Goal: Task Accomplishment & Management: Manage account settings

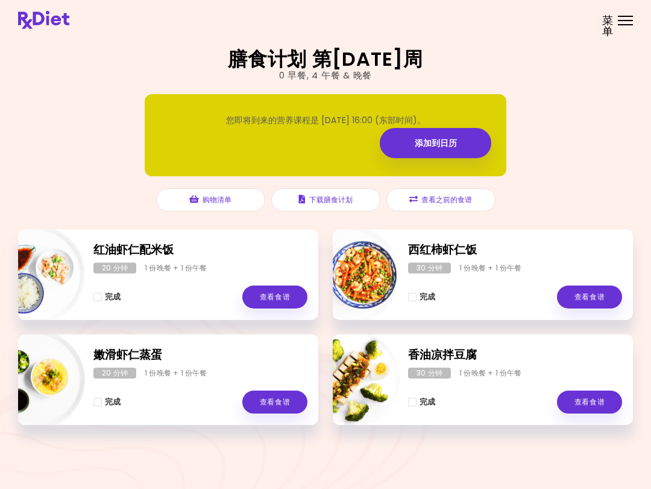
click at [627, 36] on header at bounding box center [325, 20] width 651 height 40
click at [610, 34] on span "菜单" at bounding box center [608, 26] width 11 height 22
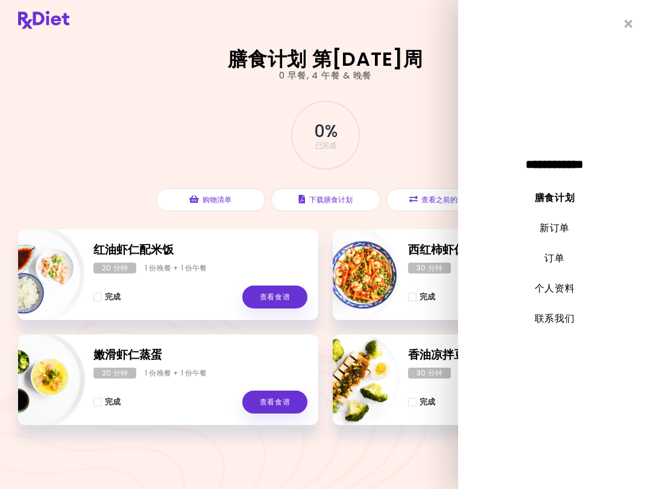
click at [554, 229] on link "新订单" at bounding box center [555, 228] width 30 height 14
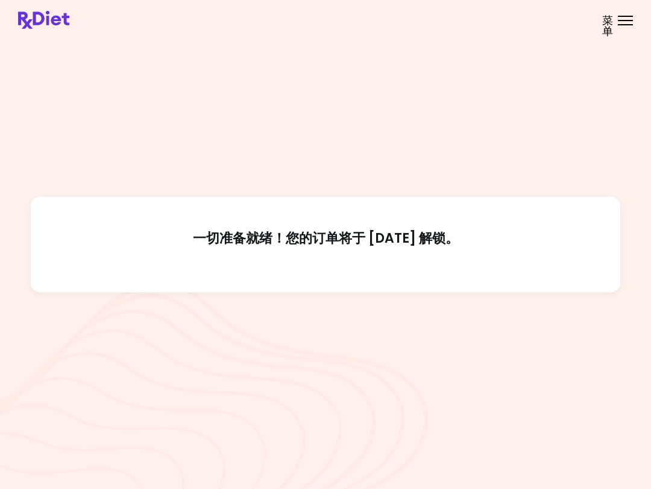
click at [626, 33] on header at bounding box center [325, 20] width 651 height 40
click at [613, 21] on span "菜单" at bounding box center [608, 26] width 11 height 22
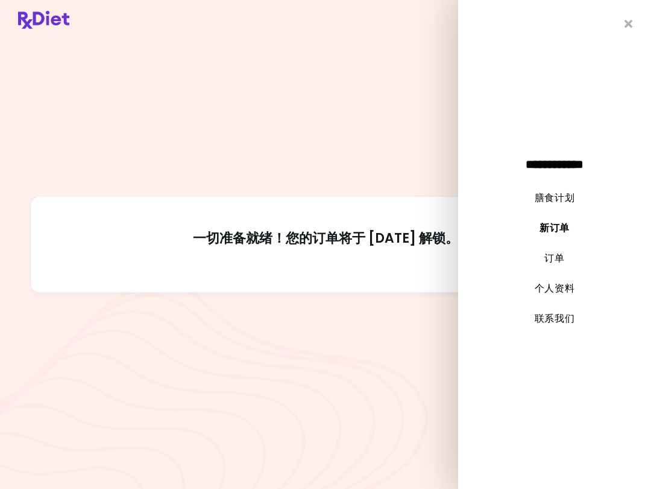
click at [560, 194] on link "膳食计划" at bounding box center [555, 198] width 40 height 14
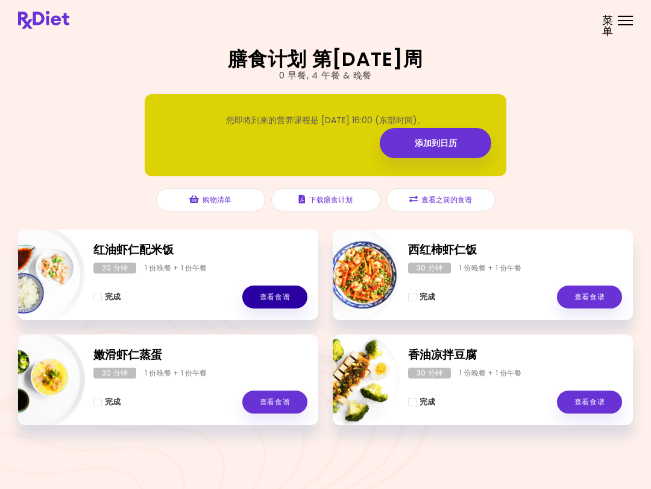
click at [281, 292] on link "查看食谱" at bounding box center [274, 296] width 65 height 23
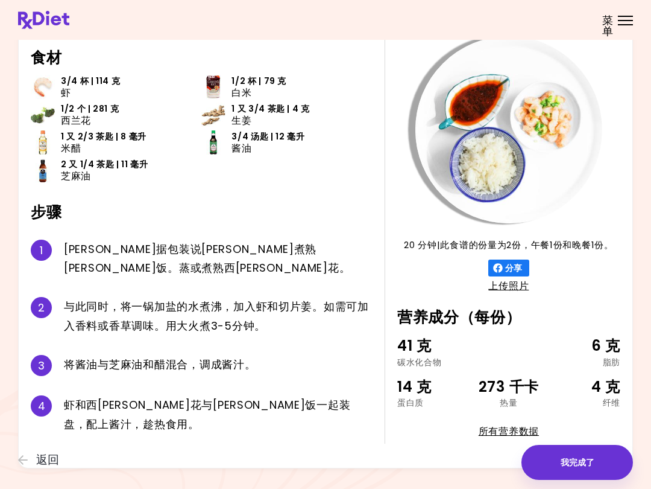
scroll to position [73, 0]
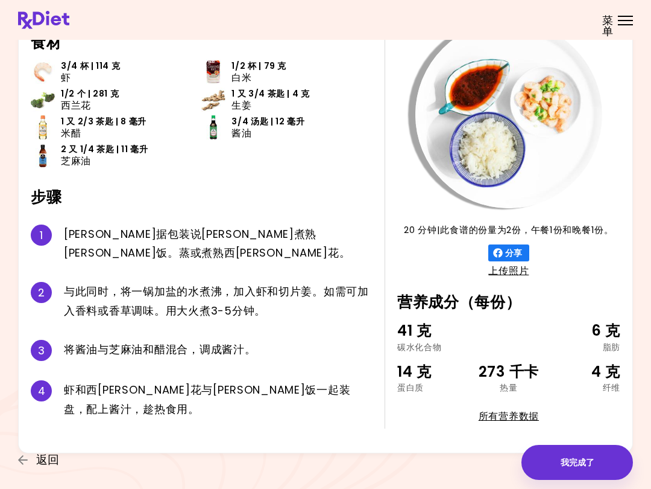
click at [48, 456] on span "返回" at bounding box center [47, 459] width 23 height 13
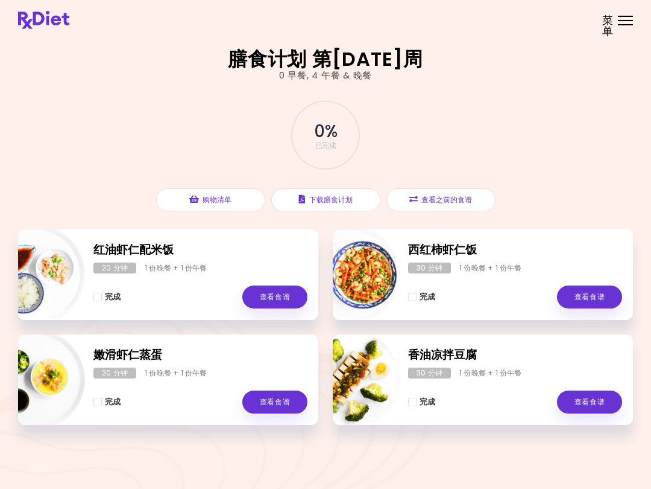
click at [588, 296] on link "查看食谱" at bounding box center [589, 296] width 65 height 23
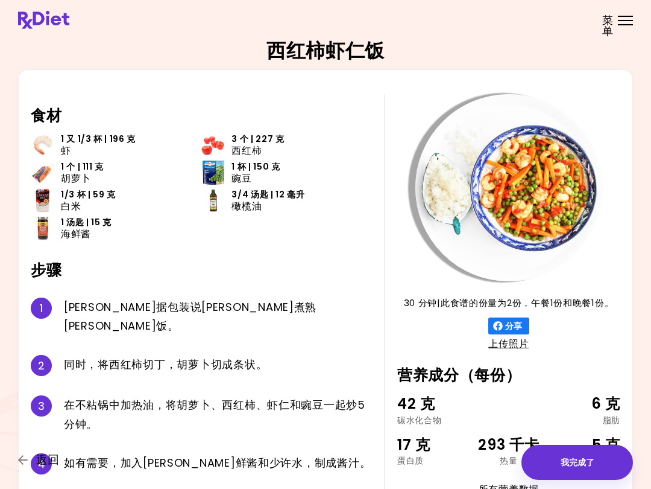
click at [43, 462] on span "返回" at bounding box center [47, 459] width 23 height 13
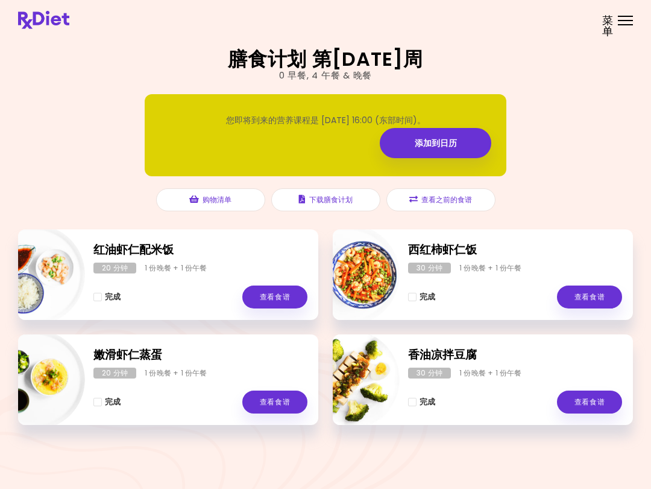
click at [277, 402] on link "查看食谱" at bounding box center [274, 401] width 65 height 23
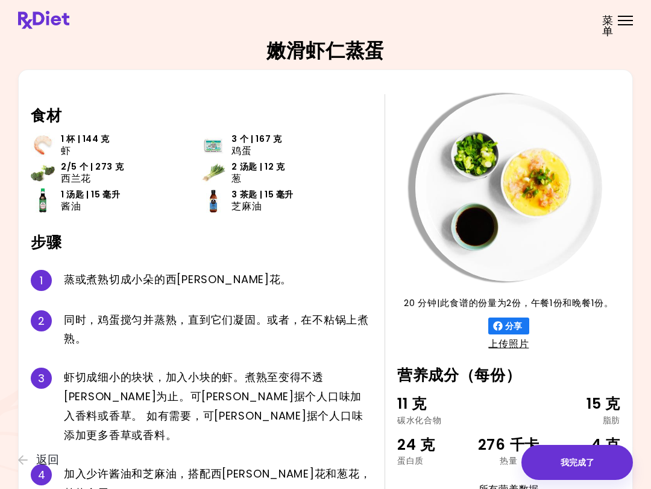
click at [27, 458] on icon "button" at bounding box center [23, 459] width 11 height 11
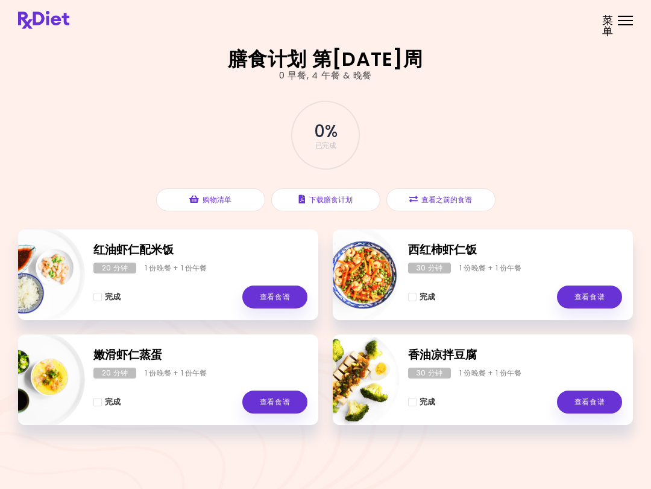
click at [272, 293] on link "查看食谱" at bounding box center [274, 296] width 65 height 23
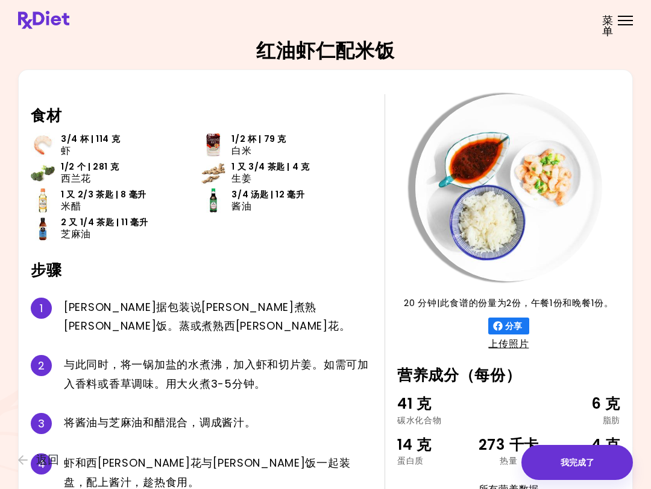
click at [30, 459] on button "返回" at bounding box center [54, 459] width 72 height 13
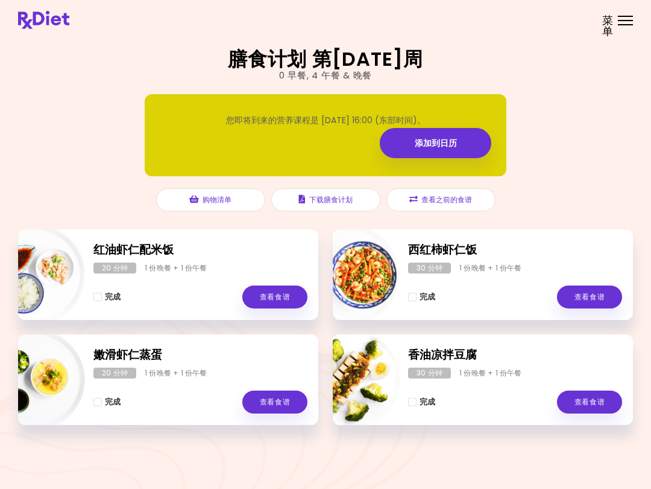
click at [592, 291] on link "查看食谱" at bounding box center [589, 296] width 65 height 23
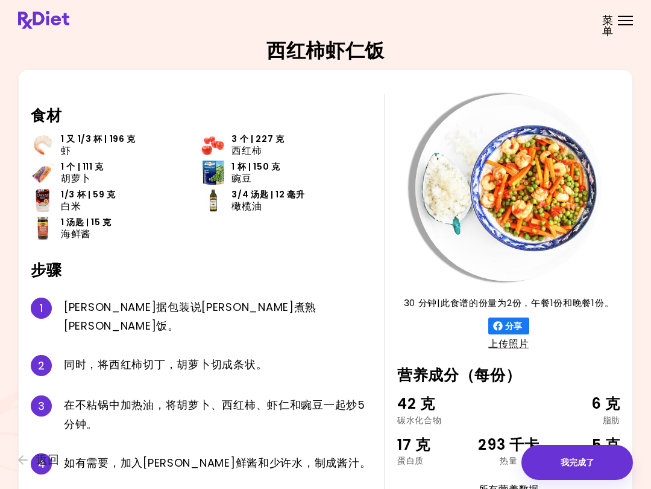
click at [37, 466] on span "返回" at bounding box center [47, 459] width 23 height 13
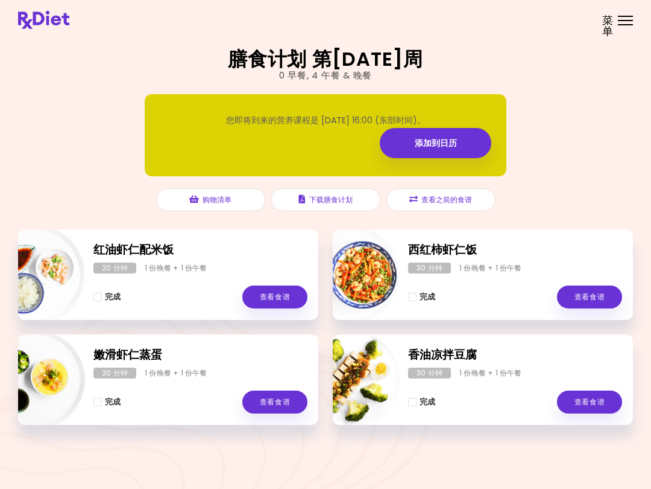
click at [463, 203] on button "查看之前的食谱" at bounding box center [441, 199] width 109 height 23
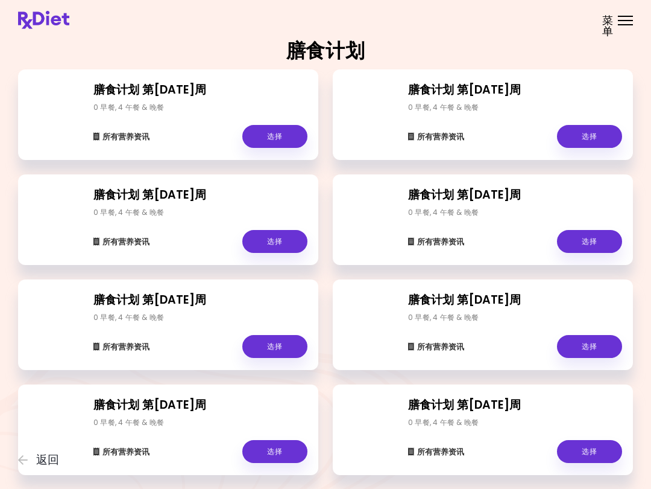
click at [576, 138] on link "选择" at bounding box center [589, 136] width 65 height 23
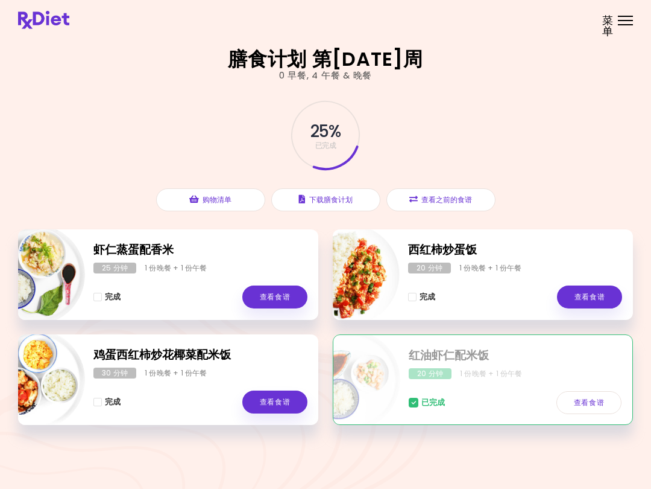
click at [285, 293] on link "查看食谱" at bounding box center [274, 296] width 65 height 23
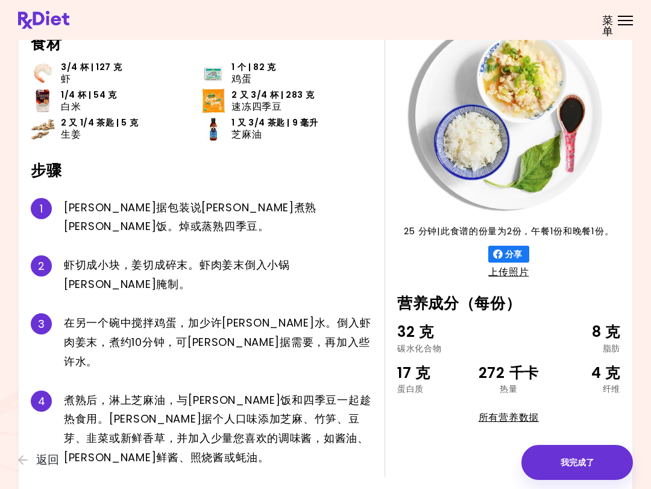
scroll to position [73, 0]
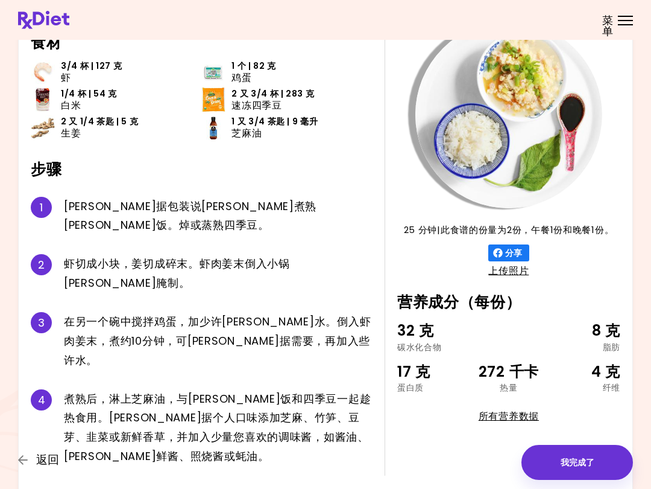
click at [54, 458] on span "返回" at bounding box center [47, 459] width 23 height 13
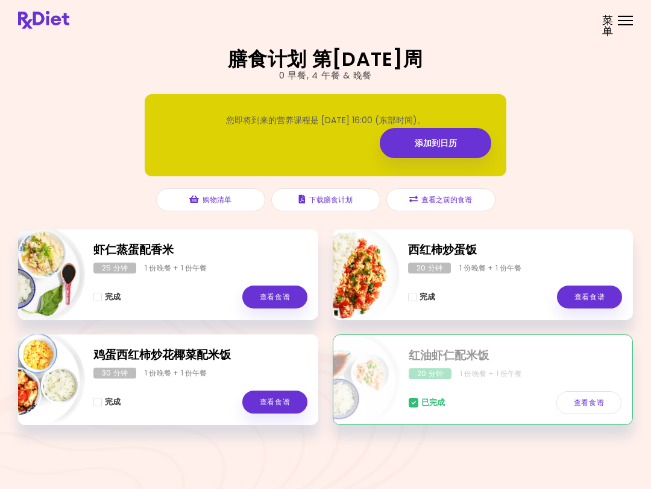
click at [595, 399] on link "查看食谱" at bounding box center [589, 402] width 65 height 23
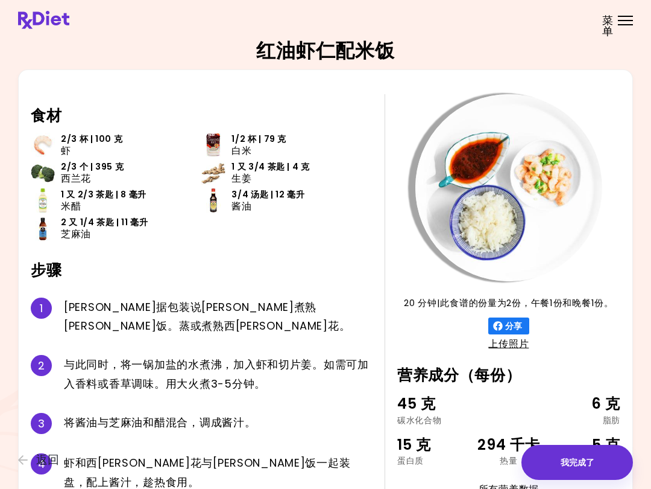
click at [47, 464] on span "返回" at bounding box center [47, 459] width 23 height 13
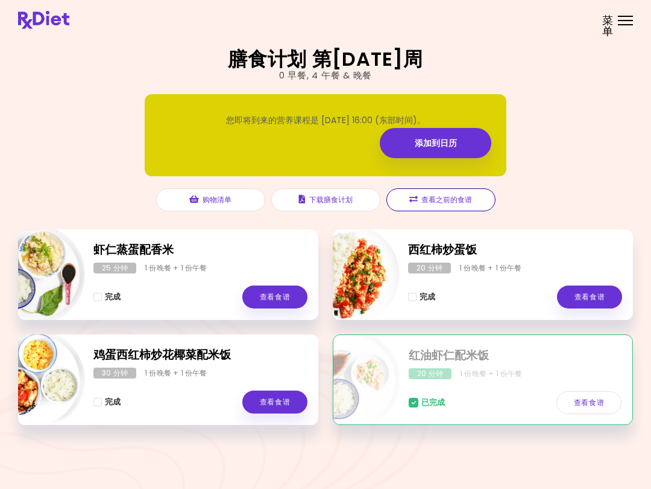
click at [442, 198] on button "查看之前的食谱" at bounding box center [441, 199] width 109 height 23
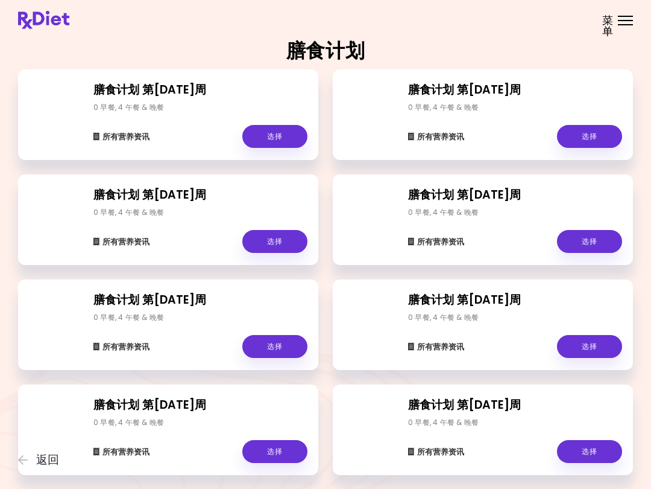
click at [280, 243] on link "选择" at bounding box center [274, 241] width 65 height 23
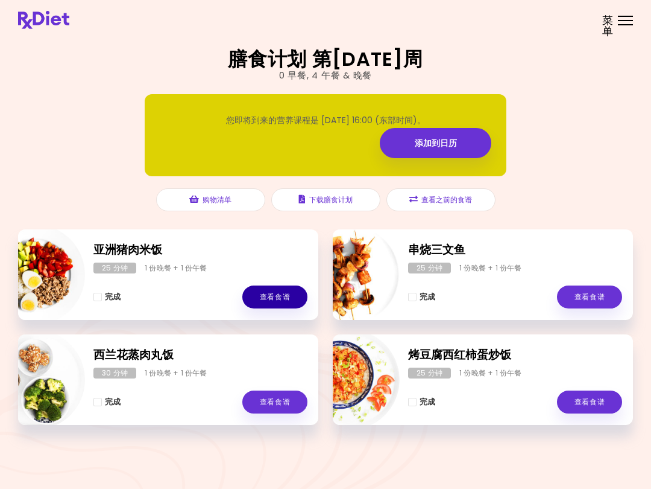
click at [280, 299] on link "查看食谱" at bounding box center [274, 296] width 65 height 23
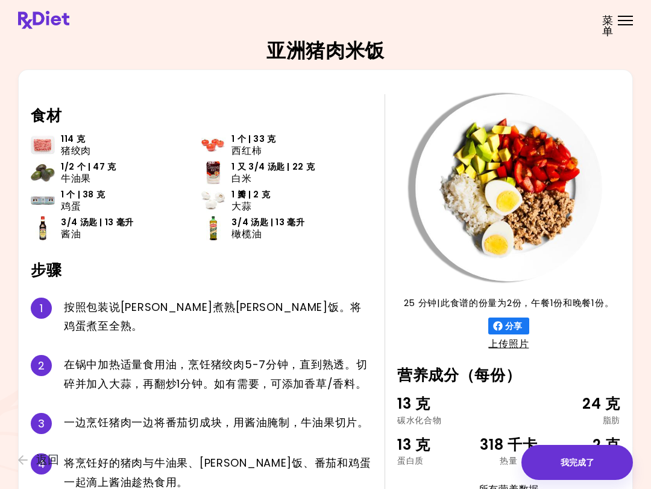
click at [46, 463] on span "返回" at bounding box center [47, 459] width 23 height 13
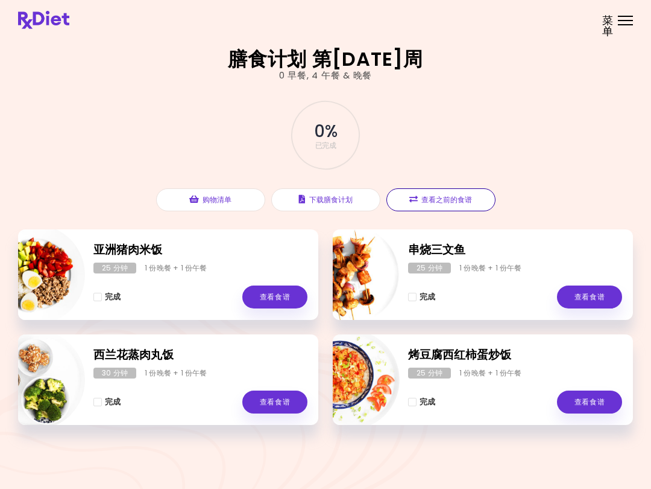
click at [448, 201] on button "查看之前的食谱" at bounding box center [441, 199] width 109 height 23
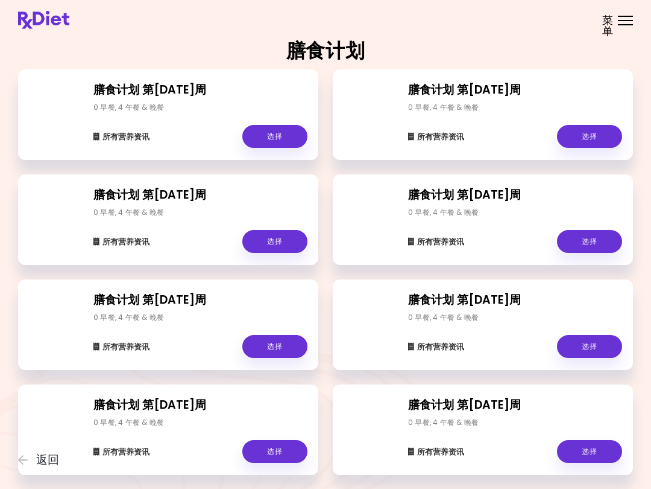
click at [281, 130] on link "选择" at bounding box center [274, 136] width 65 height 23
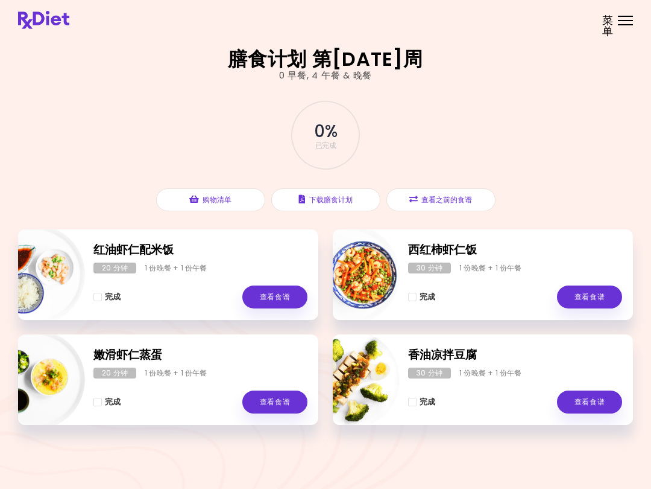
click at [283, 305] on link "查看食谱" at bounding box center [274, 296] width 65 height 23
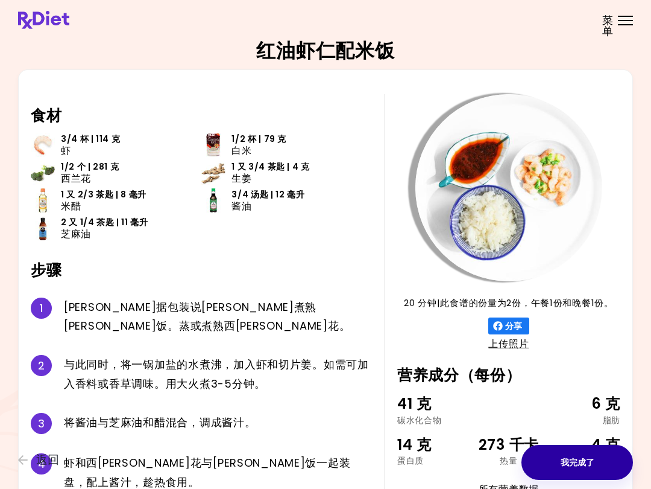
click at [580, 464] on button "我完成了" at bounding box center [578, 462] width 112 height 35
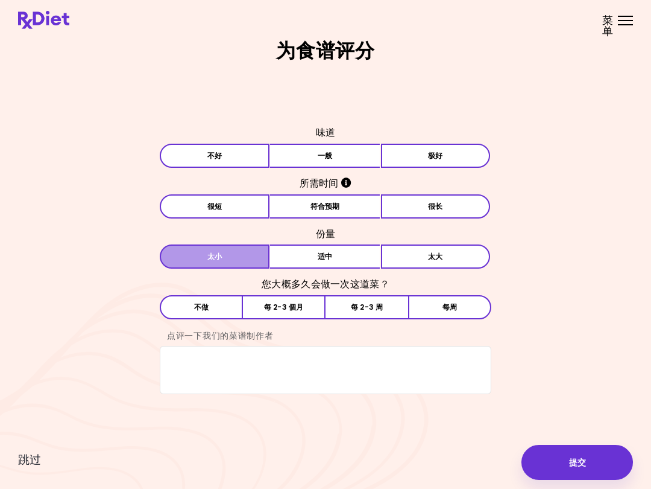
click at [221, 253] on span "太小" at bounding box center [215, 256] width 14 height 7
click at [461, 312] on button "每周" at bounding box center [449, 307] width 83 height 24
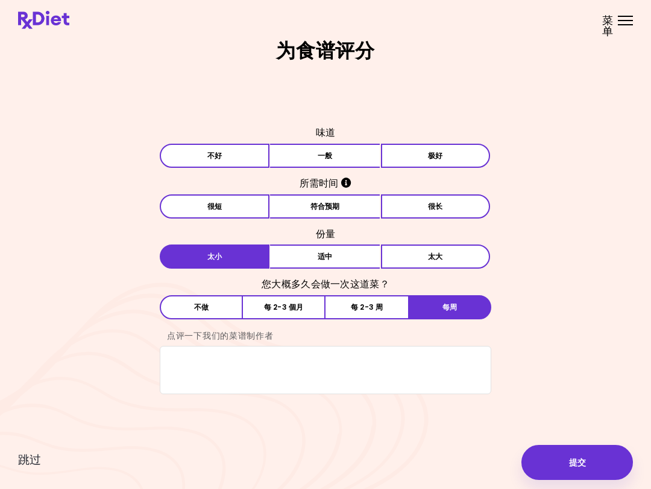
click at [443, 150] on button "极好" at bounding box center [436, 156] width 110 height 24
click at [329, 209] on button "符合预期" at bounding box center [325, 206] width 110 height 24
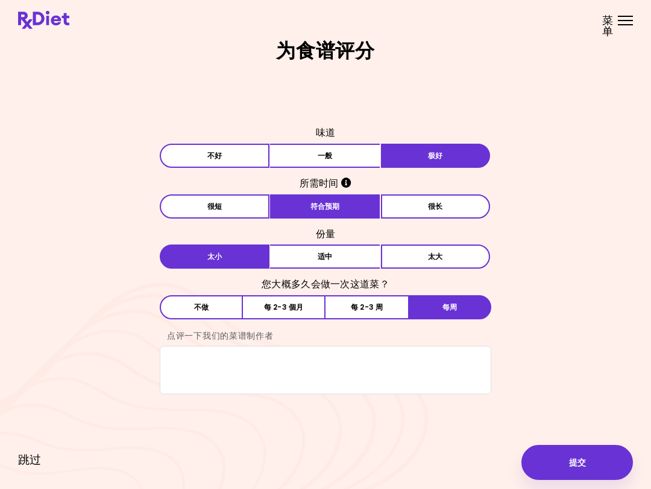
click at [32, 464] on span "跳过" at bounding box center [29, 459] width 23 height 13
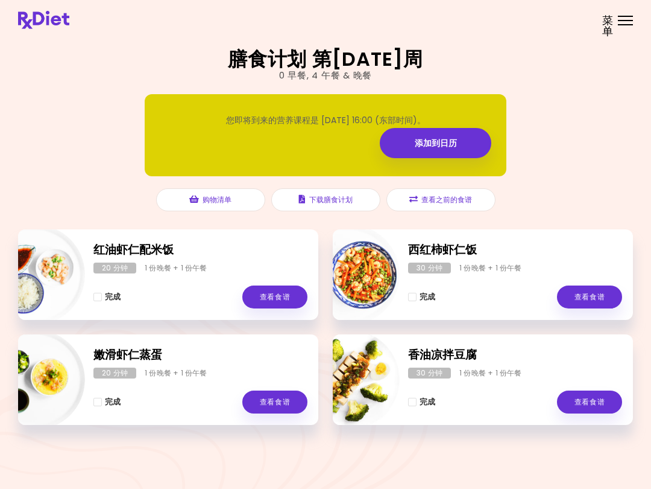
click at [457, 195] on button "查看之前的食谱" at bounding box center [441, 199] width 109 height 23
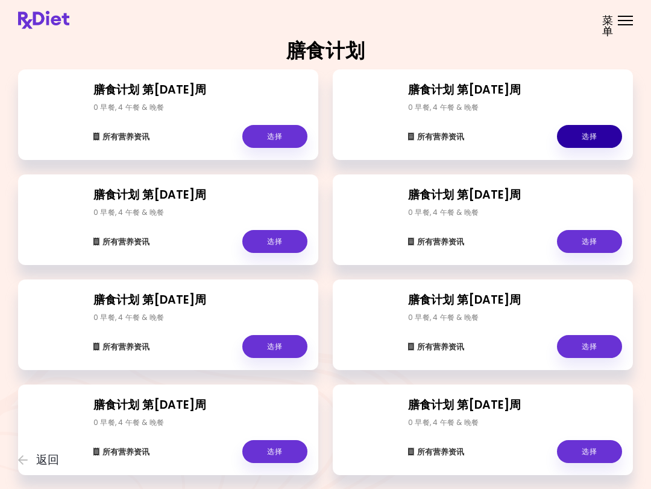
click at [581, 126] on link "选择" at bounding box center [589, 136] width 65 height 23
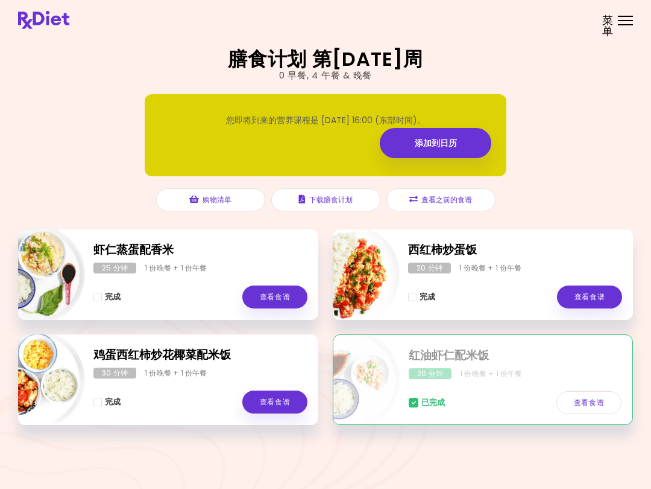
click at [529, 376] on div "20 分钟 1 份晚餐 + 1 份午餐" at bounding box center [515, 373] width 213 height 11
click at [594, 398] on link "查看食谱" at bounding box center [589, 402] width 65 height 23
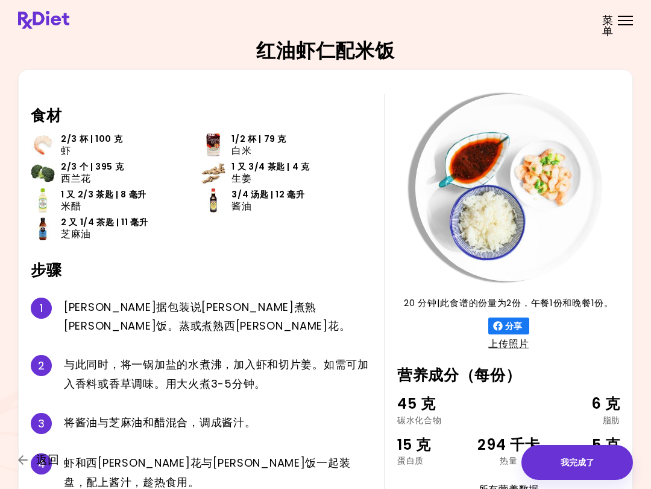
click at [49, 464] on span "返回" at bounding box center [47, 459] width 23 height 13
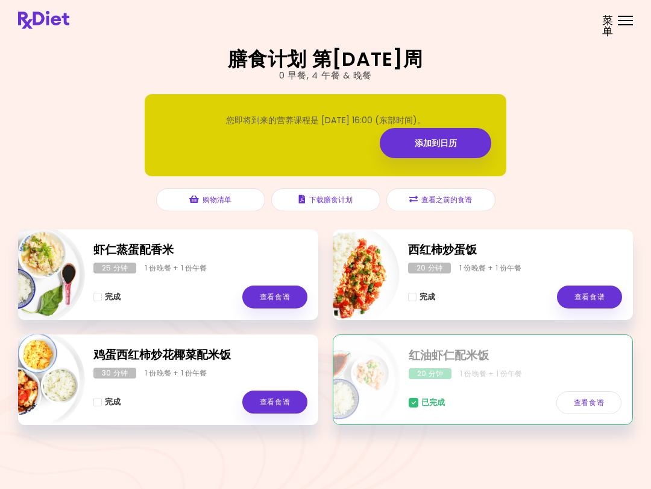
click at [264, 306] on link "查看食谱" at bounding box center [274, 296] width 65 height 23
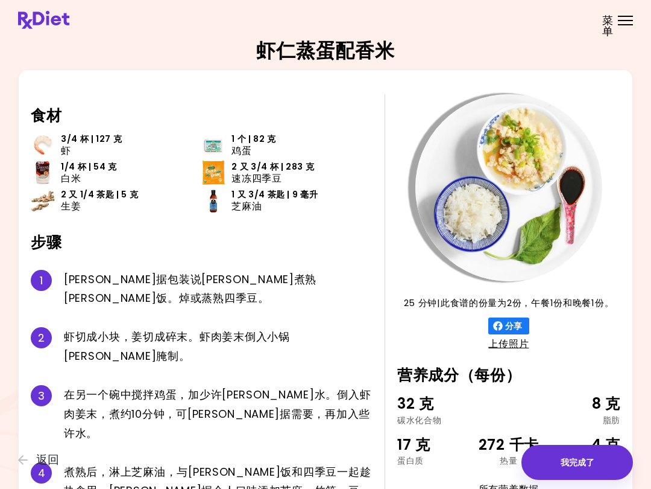
click at [44, 459] on span "返回" at bounding box center [47, 459] width 23 height 13
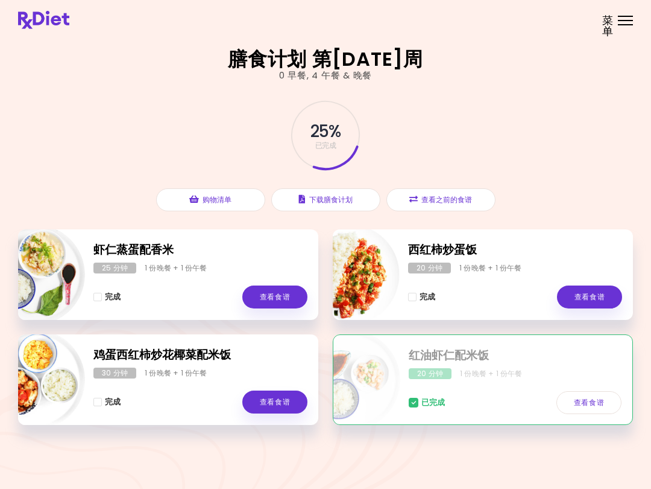
click at [270, 298] on link "查看食谱" at bounding box center [274, 296] width 65 height 23
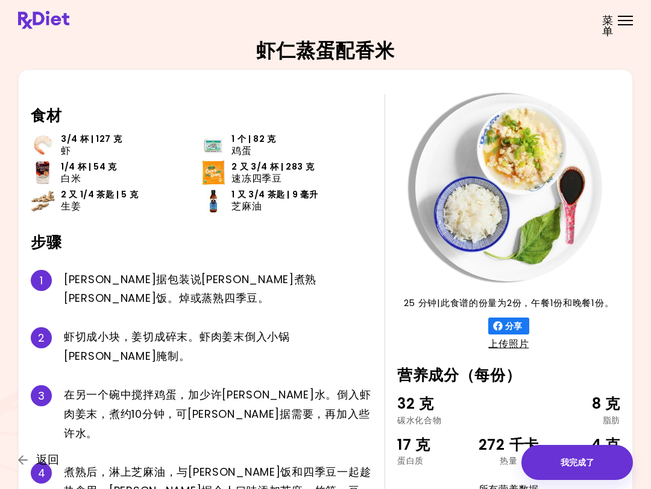
click at [44, 458] on span "返回" at bounding box center [47, 459] width 23 height 13
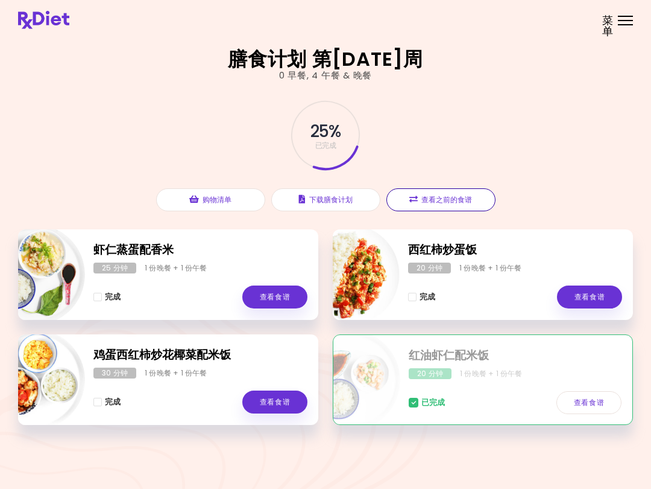
click at [453, 195] on button "查看之前的食谱" at bounding box center [441, 199] width 109 height 23
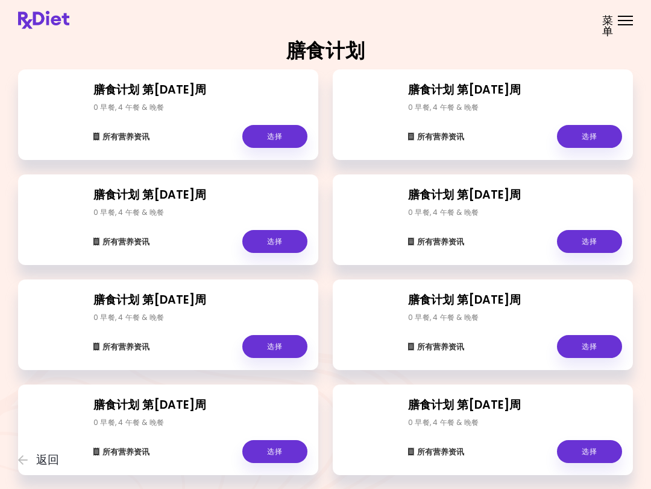
click at [281, 139] on link "选择" at bounding box center [274, 136] width 65 height 23
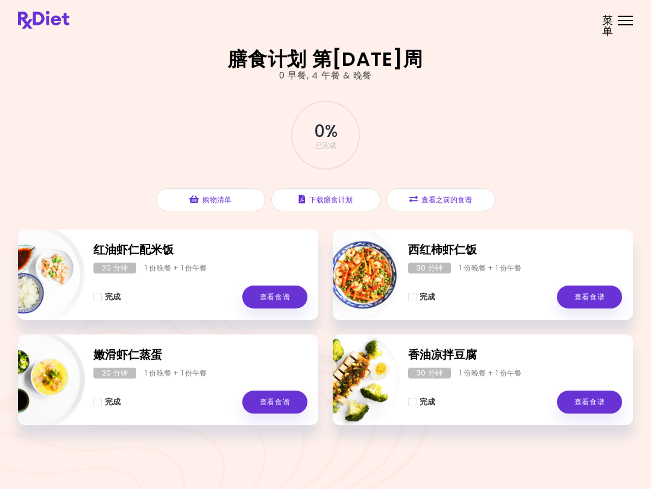
click at [590, 299] on link "查看食谱" at bounding box center [589, 296] width 65 height 23
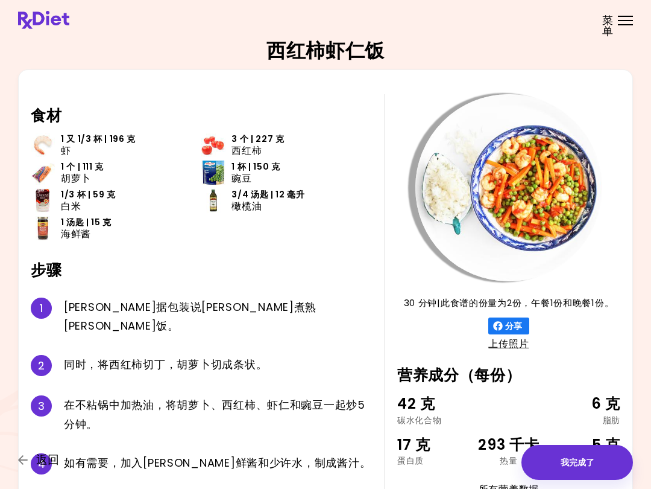
click at [48, 464] on span "返回" at bounding box center [47, 459] width 23 height 13
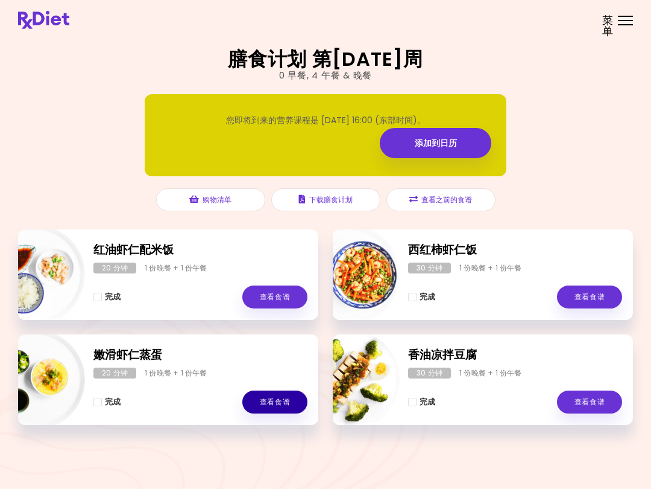
click at [277, 397] on link "查看食谱" at bounding box center [274, 401] width 65 height 23
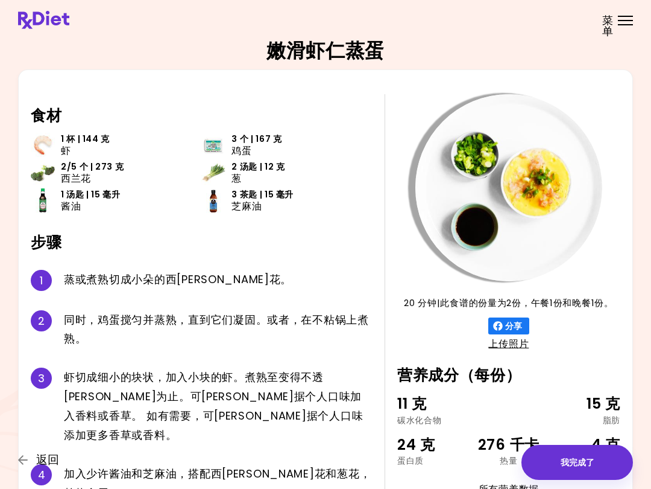
click at [47, 461] on span "返回" at bounding box center [47, 459] width 23 height 13
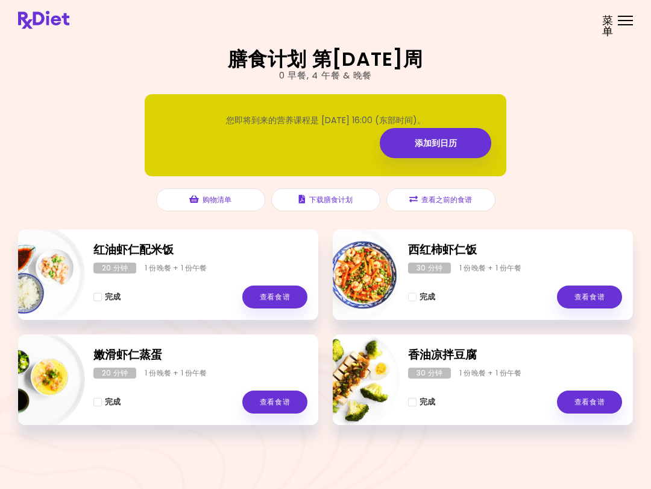
click at [282, 293] on link "查看食谱" at bounding box center [274, 296] width 65 height 23
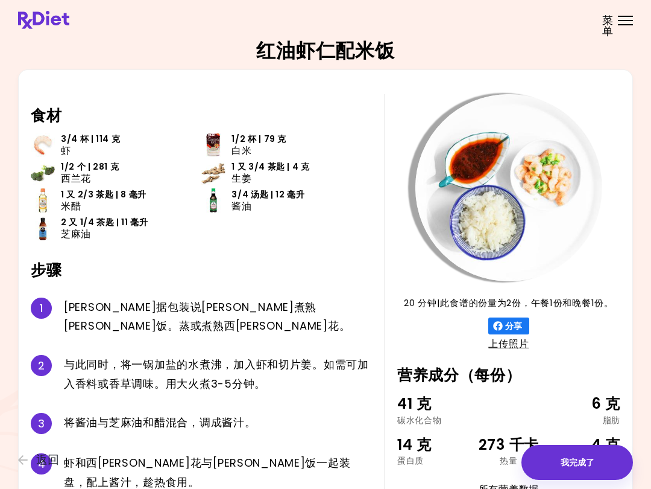
click at [45, 464] on span "返回" at bounding box center [47, 459] width 23 height 13
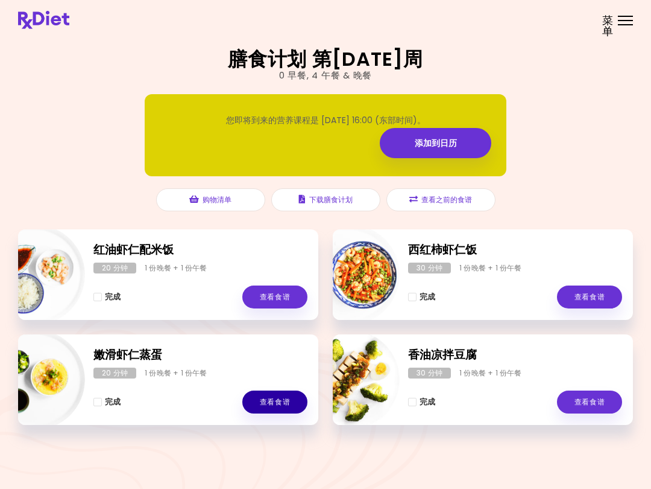
click at [287, 399] on link "查看食谱" at bounding box center [274, 401] width 65 height 23
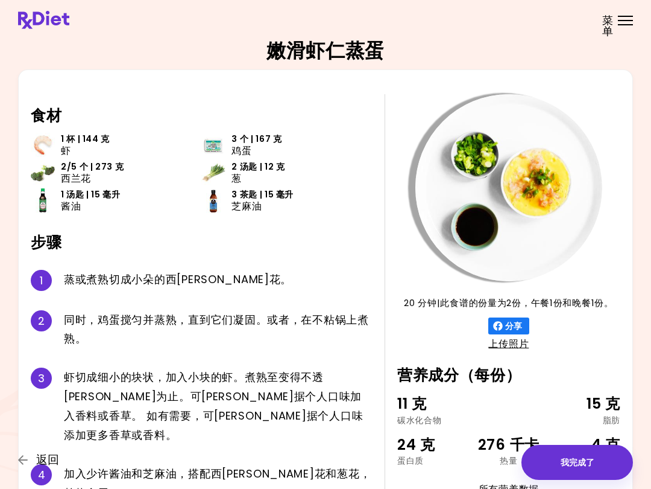
click at [54, 463] on span "返回" at bounding box center [47, 459] width 23 height 13
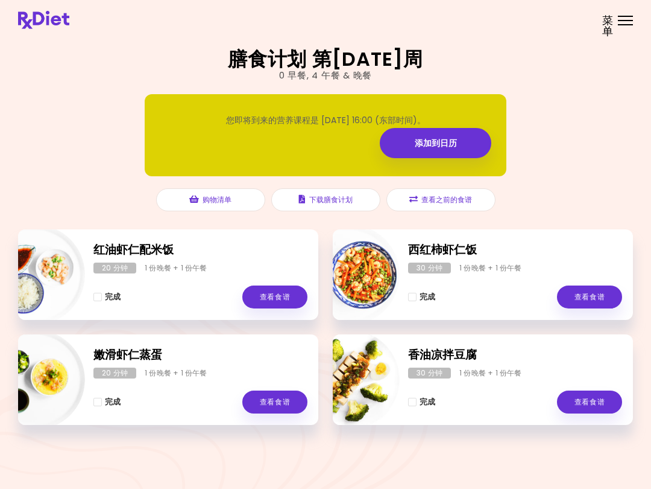
click at [283, 292] on link "查看食谱" at bounding box center [274, 296] width 65 height 23
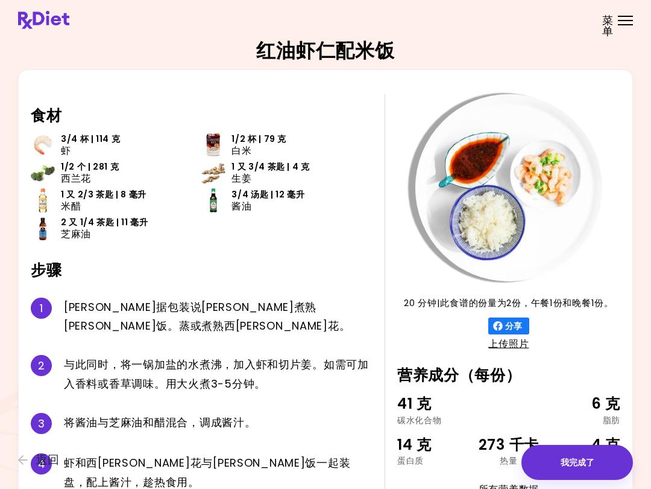
click at [46, 465] on span "返回" at bounding box center [47, 459] width 23 height 13
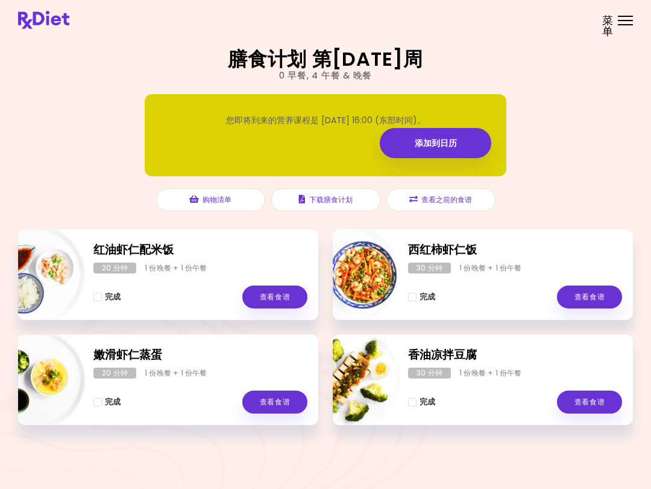
click at [600, 296] on link "查看食谱" at bounding box center [589, 296] width 65 height 23
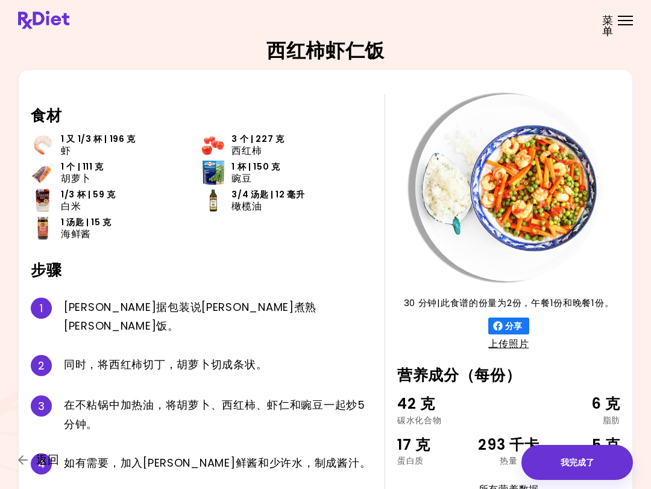
click at [54, 463] on span "返回" at bounding box center [47, 459] width 23 height 13
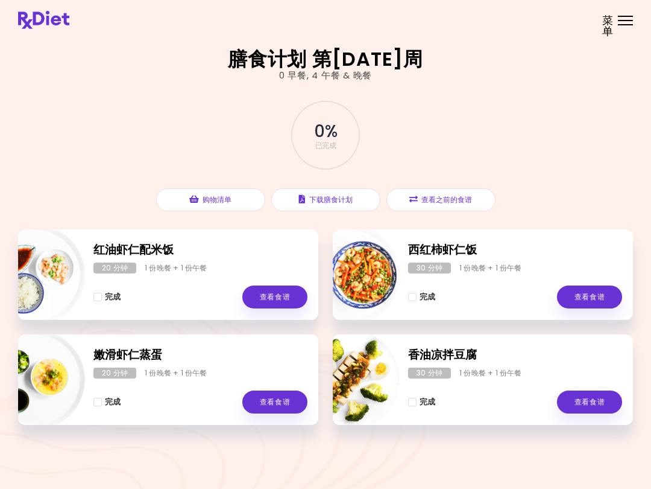
click at [271, 405] on link "查看食谱" at bounding box center [274, 401] width 65 height 23
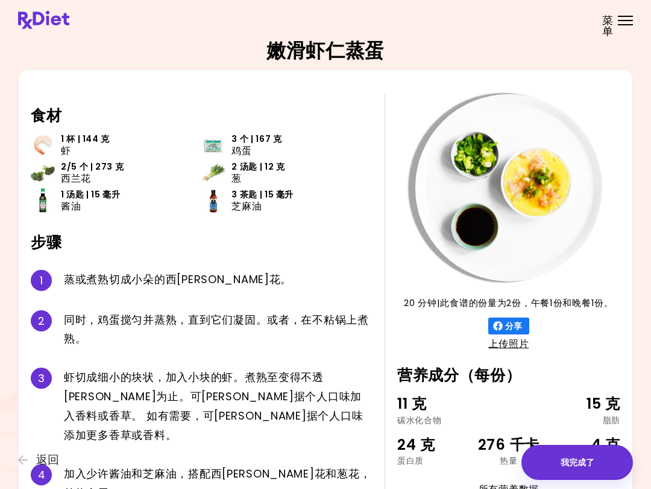
click at [53, 457] on span "返回" at bounding box center [47, 459] width 23 height 13
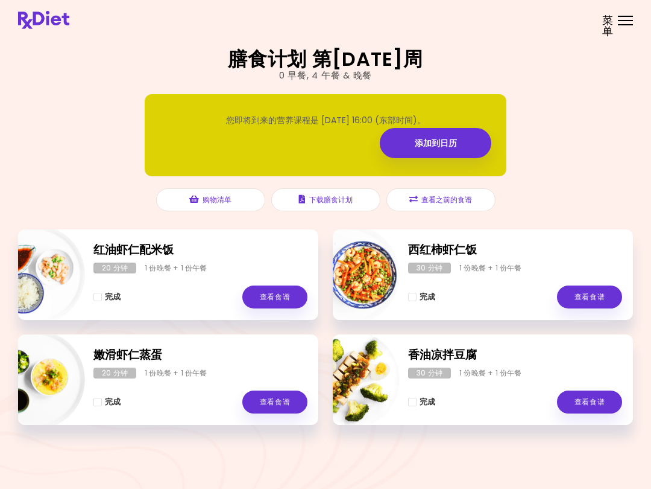
click at [585, 298] on link "查看食谱" at bounding box center [589, 296] width 65 height 23
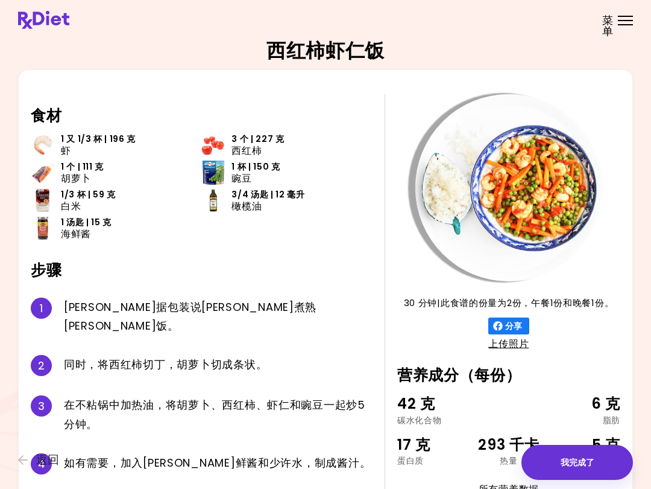
click at [51, 466] on span "返回" at bounding box center [47, 459] width 23 height 13
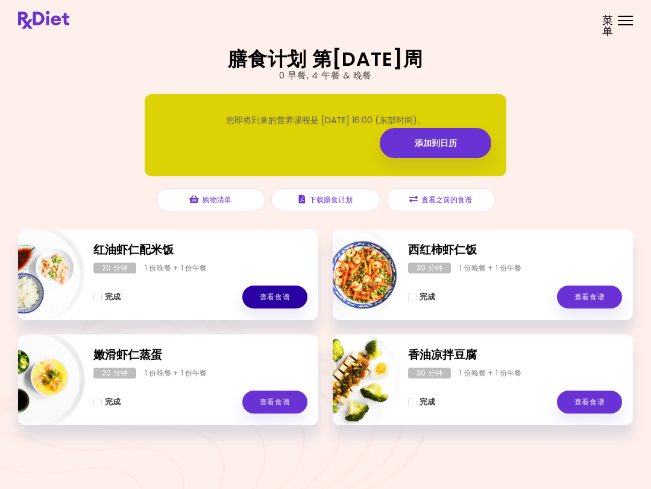
click at [270, 302] on link "查看食谱" at bounding box center [274, 296] width 65 height 23
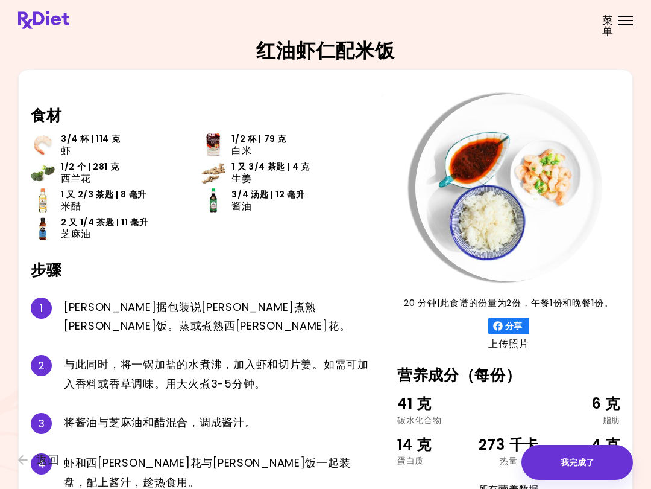
click at [46, 461] on span "返回" at bounding box center [47, 459] width 23 height 13
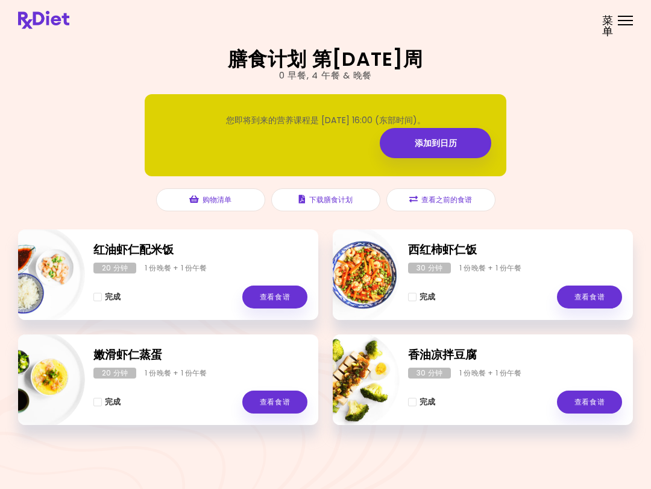
click at [447, 201] on button "查看之前的食谱" at bounding box center [441, 199] width 109 height 23
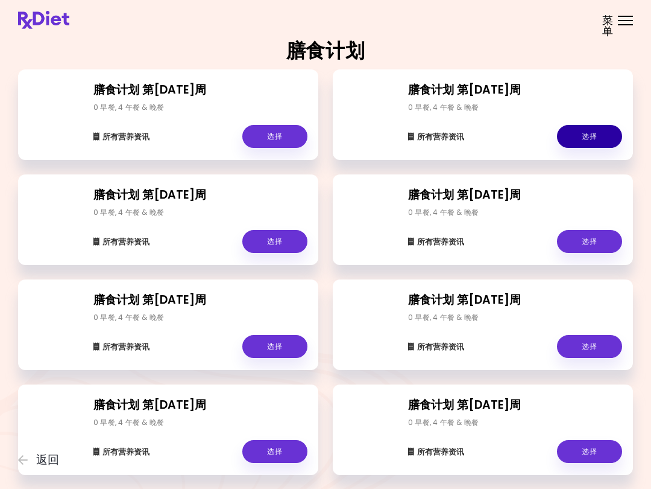
click at [577, 136] on link "选择" at bounding box center [589, 136] width 65 height 23
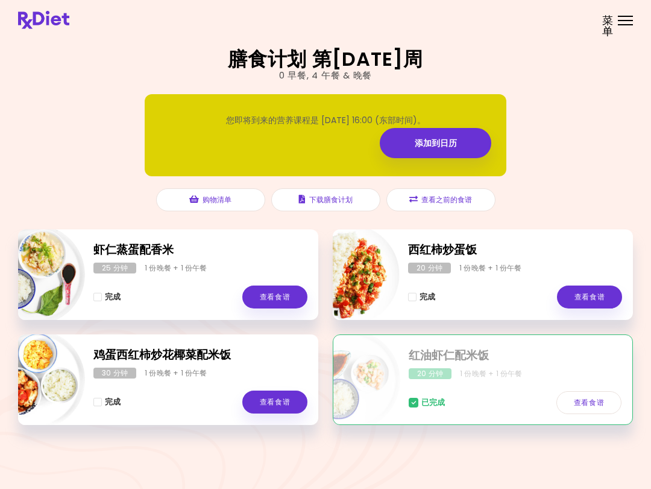
click at [588, 406] on link "查看食谱" at bounding box center [589, 402] width 65 height 23
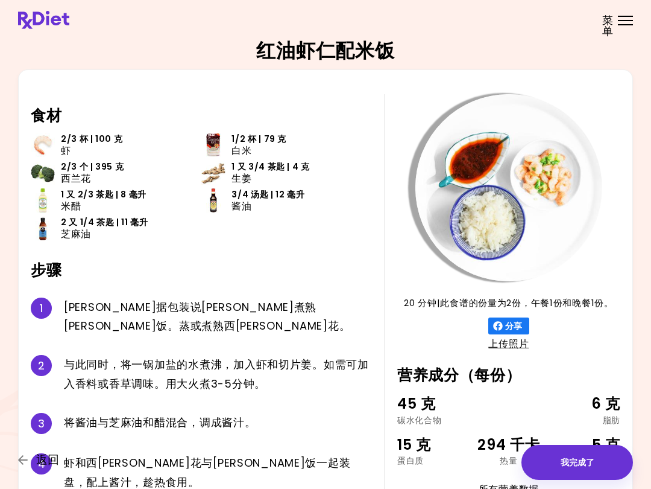
click at [51, 464] on span "返回" at bounding box center [47, 459] width 23 height 13
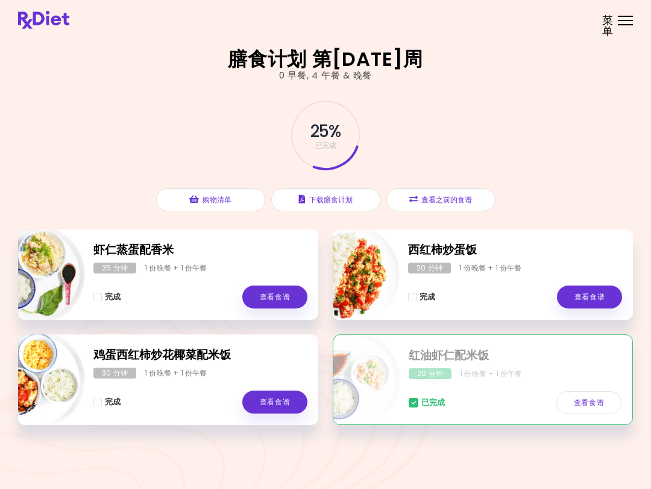
click at [277, 295] on link "查看食谱" at bounding box center [274, 296] width 65 height 23
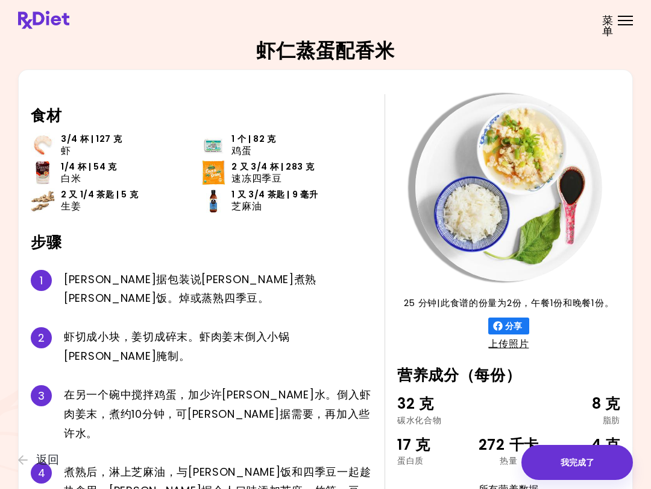
click at [54, 458] on span "返回" at bounding box center [47, 459] width 23 height 13
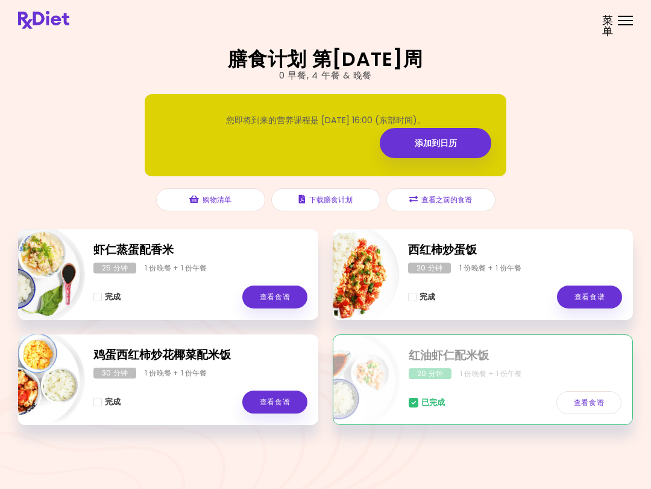
click at [448, 208] on button "查看之前的食谱" at bounding box center [441, 199] width 109 height 23
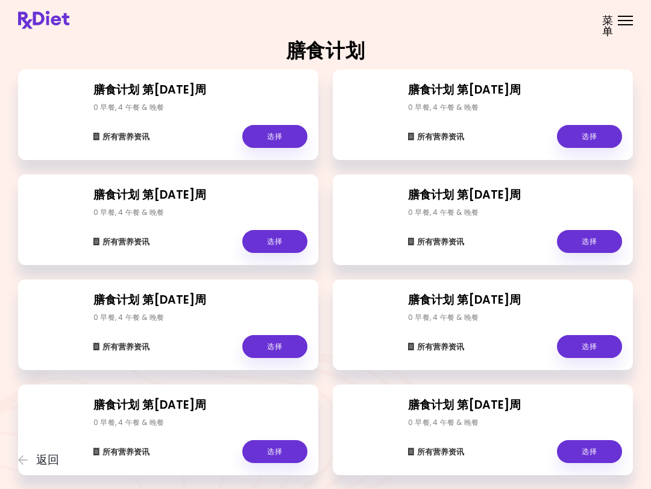
click at [275, 245] on link "选择" at bounding box center [274, 241] width 65 height 23
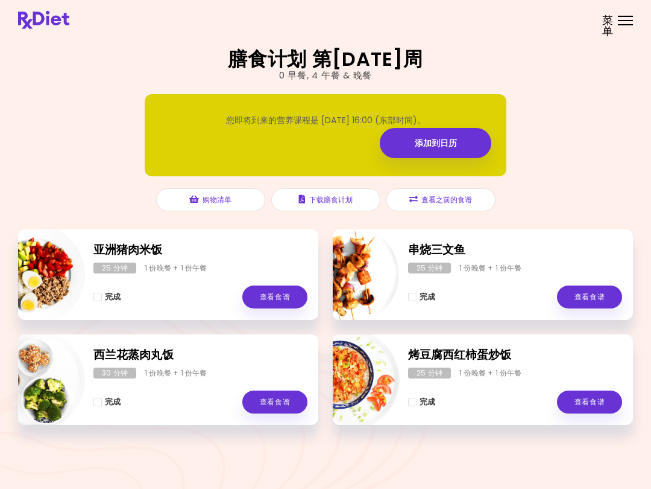
click at [455, 208] on button "查看之前的食谱" at bounding box center [441, 199] width 109 height 23
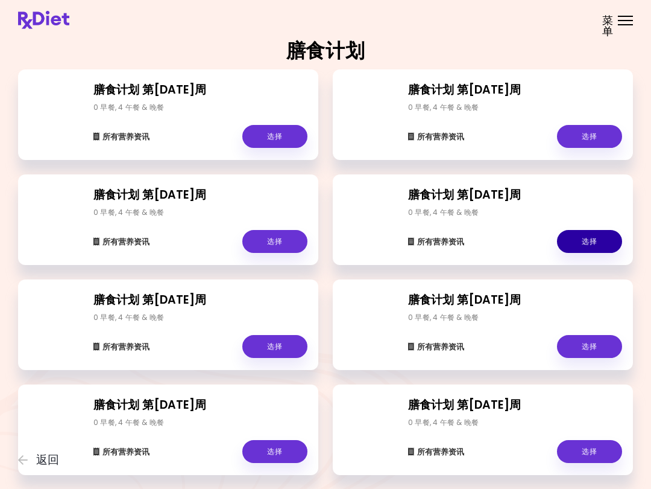
click at [570, 249] on link "选择" at bounding box center [589, 241] width 65 height 23
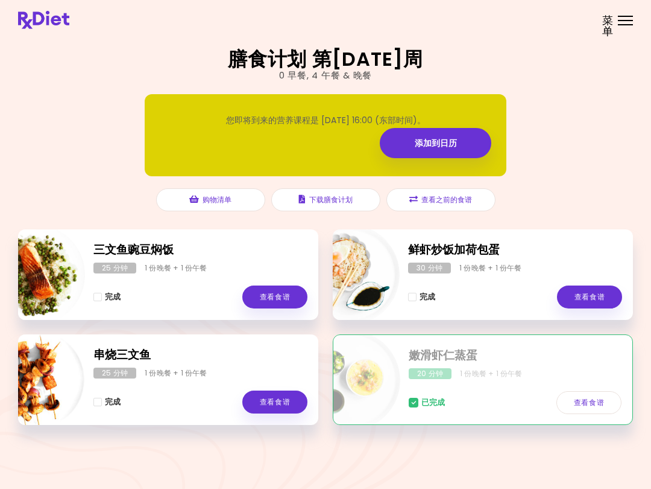
click at [461, 200] on button "查看之前的食谱" at bounding box center [441, 199] width 109 height 23
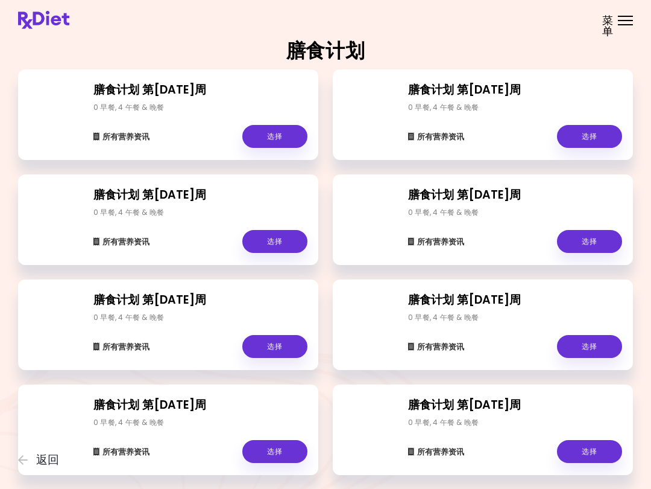
click at [282, 346] on link "选择" at bounding box center [274, 346] width 65 height 23
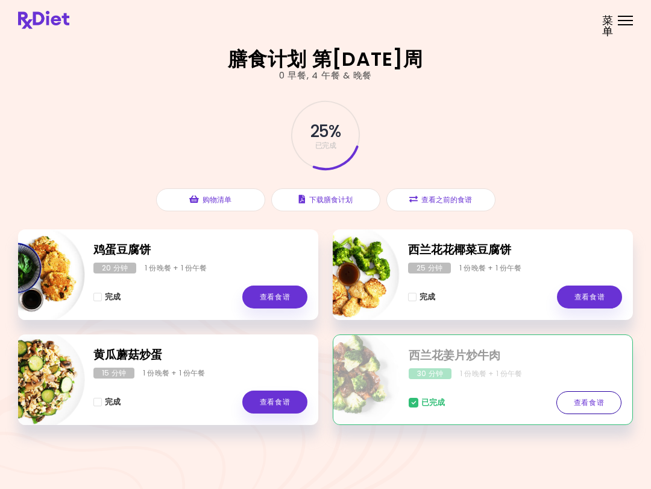
click at [589, 402] on link "查看食谱" at bounding box center [589, 402] width 65 height 23
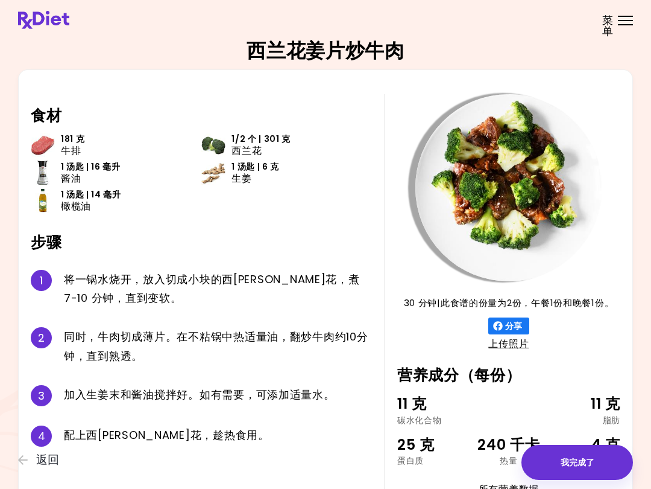
click at [49, 463] on span "返回" at bounding box center [47, 459] width 23 height 13
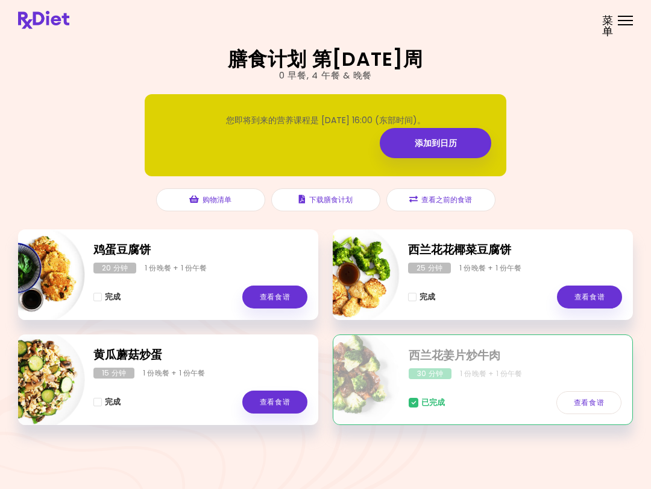
click at [453, 197] on button "查看之前的食谱" at bounding box center [441, 199] width 109 height 23
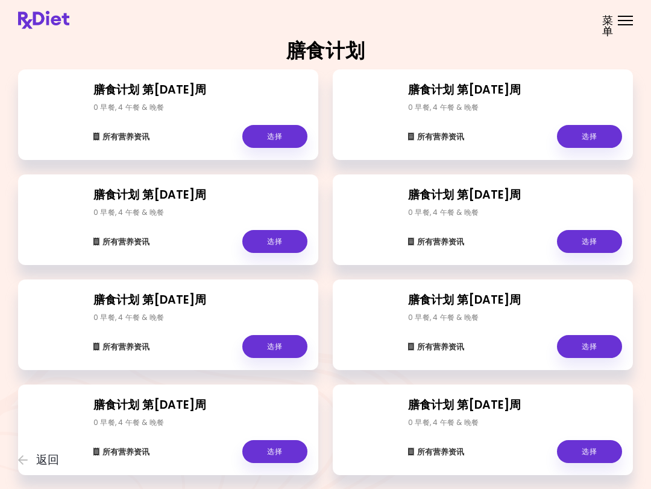
click at [582, 350] on link "选择" at bounding box center [589, 346] width 65 height 23
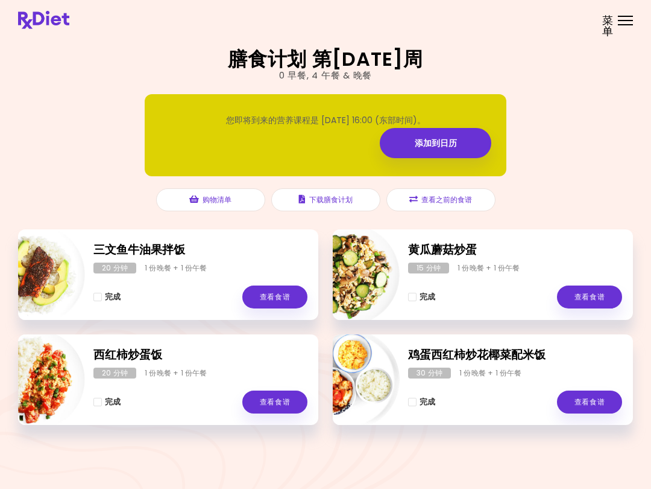
click at [463, 200] on button "查看之前的食谱" at bounding box center [441, 199] width 109 height 23
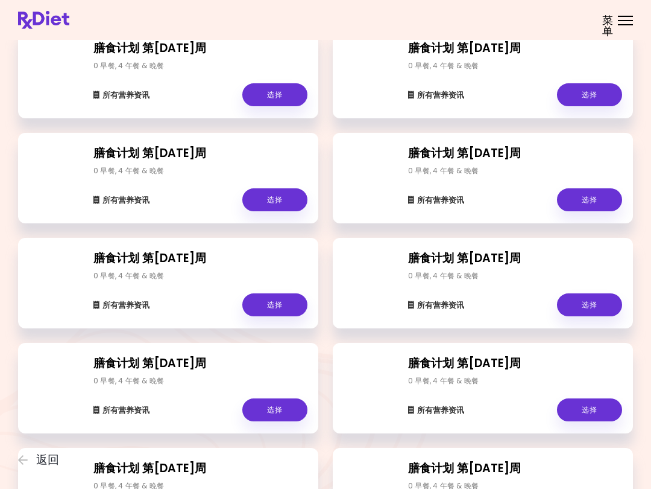
scroll to position [150, 0]
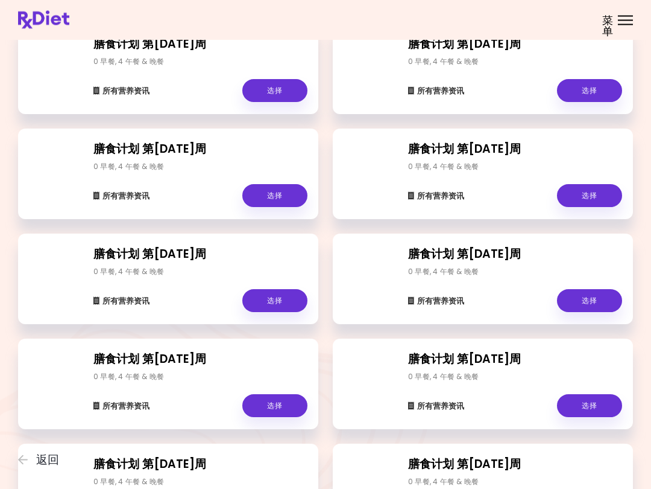
click at [281, 299] on link "选择" at bounding box center [274, 301] width 65 height 23
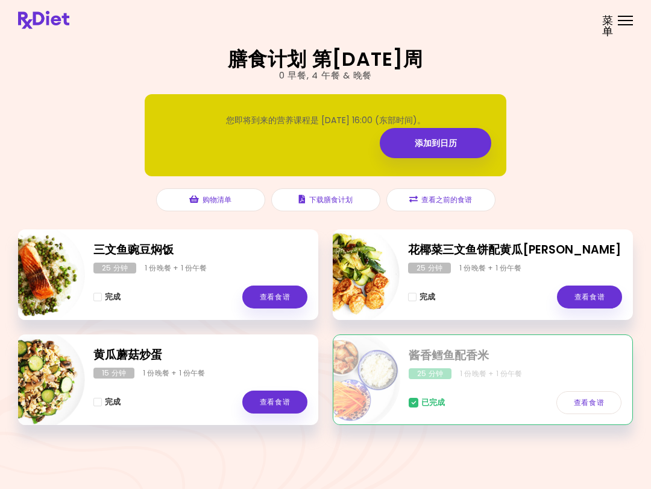
click at [452, 194] on button "查看之前的食谱" at bounding box center [441, 199] width 109 height 23
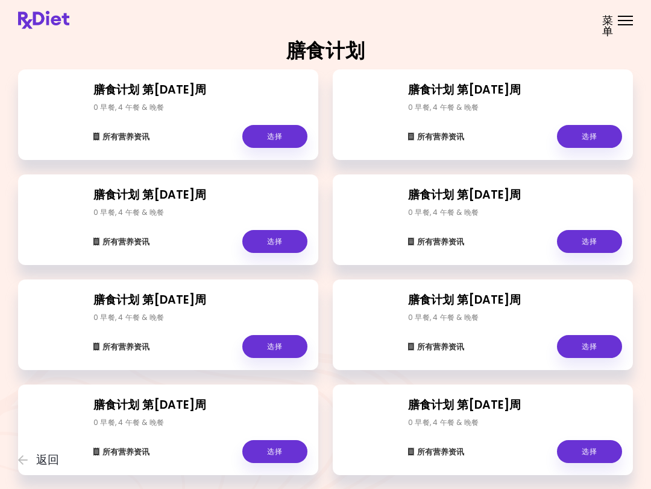
click at [278, 139] on link "选择" at bounding box center [274, 136] width 65 height 23
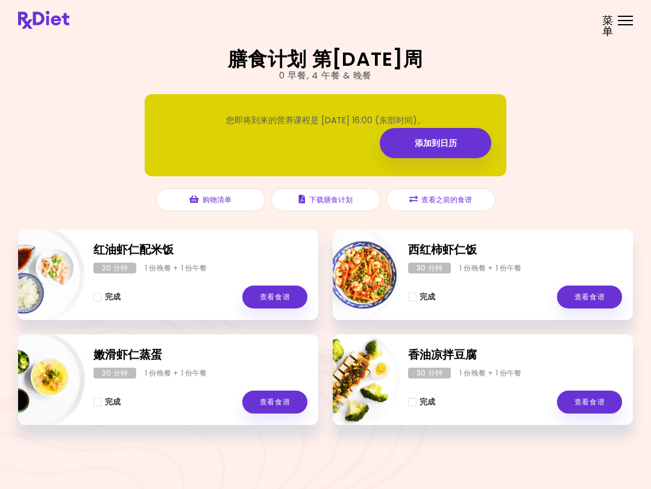
click at [280, 398] on link "查看食谱" at bounding box center [274, 401] width 65 height 23
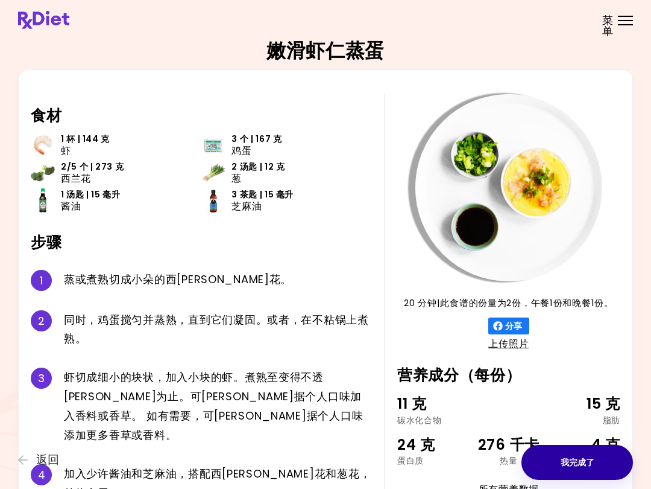
click at [571, 463] on button "我完成了" at bounding box center [578, 462] width 112 height 35
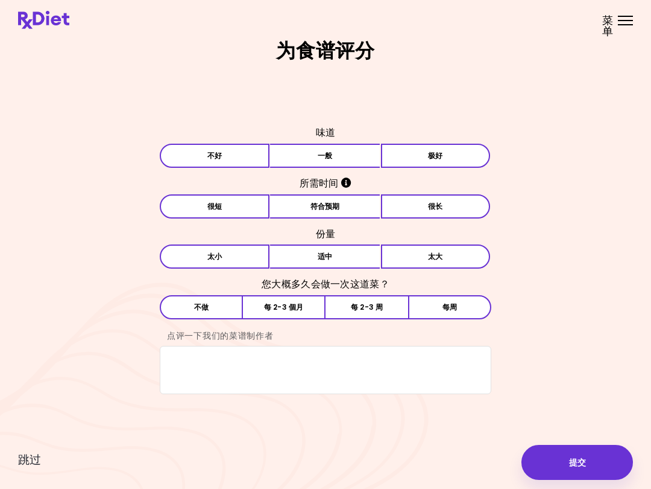
click at [437, 160] on button "极好" at bounding box center [436, 156] width 110 height 24
click at [328, 207] on button "符合预期" at bounding box center [325, 206] width 110 height 24
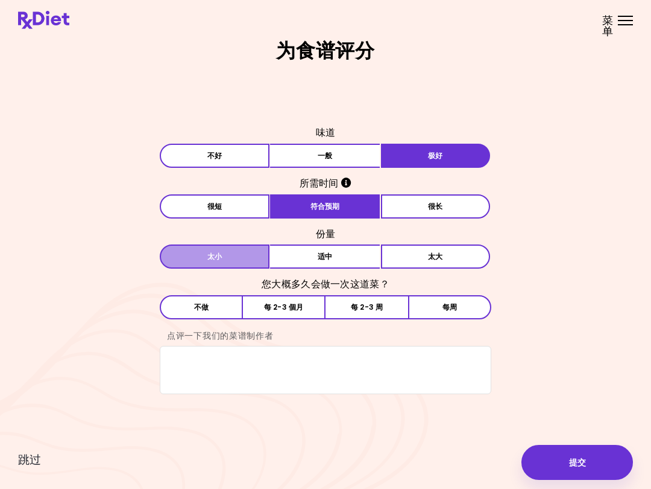
click at [236, 261] on button "[PERSON_NAME]" at bounding box center [215, 256] width 110 height 24
click at [385, 314] on button "每 2-3 周" at bounding box center [367, 307] width 83 height 24
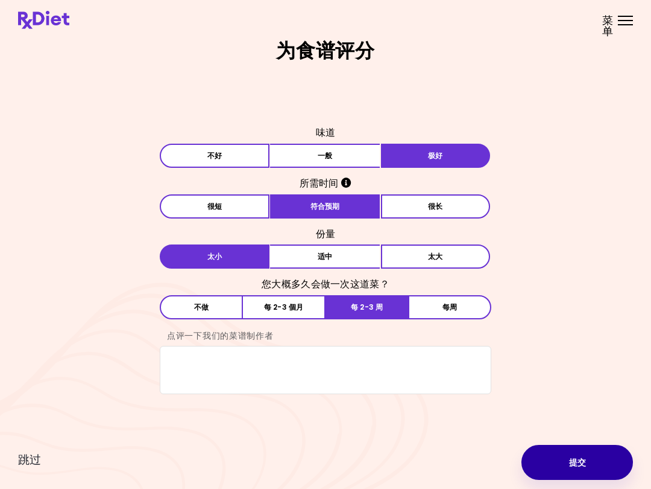
click at [583, 468] on button "提交" at bounding box center [578, 462] width 112 height 35
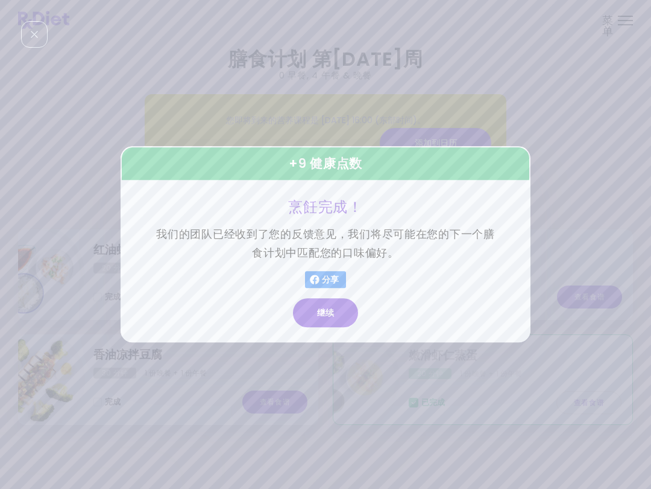
click at [330, 316] on button "继续" at bounding box center [325, 313] width 65 height 29
